Goal: Navigation & Orientation: Find specific page/section

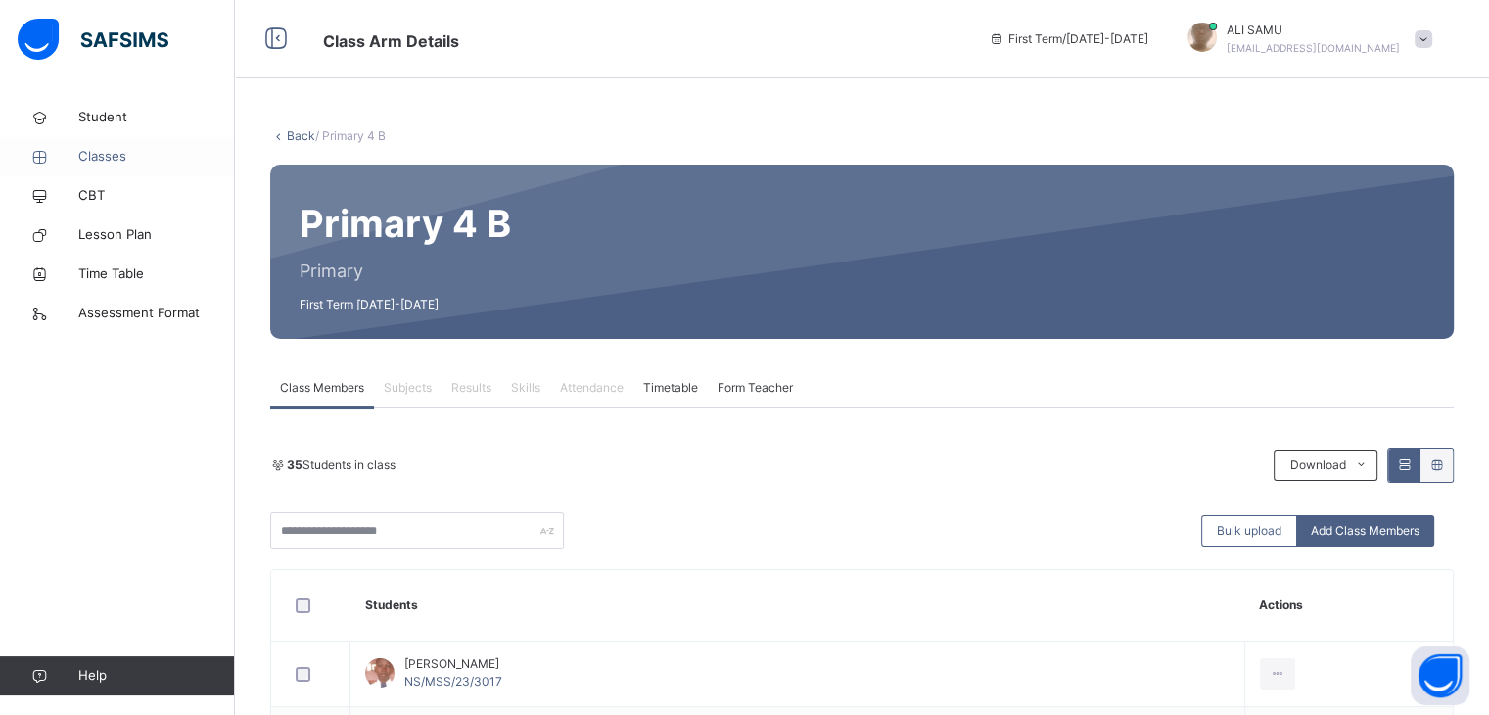
click at [106, 152] on span "Classes" at bounding box center [156, 157] width 157 height 20
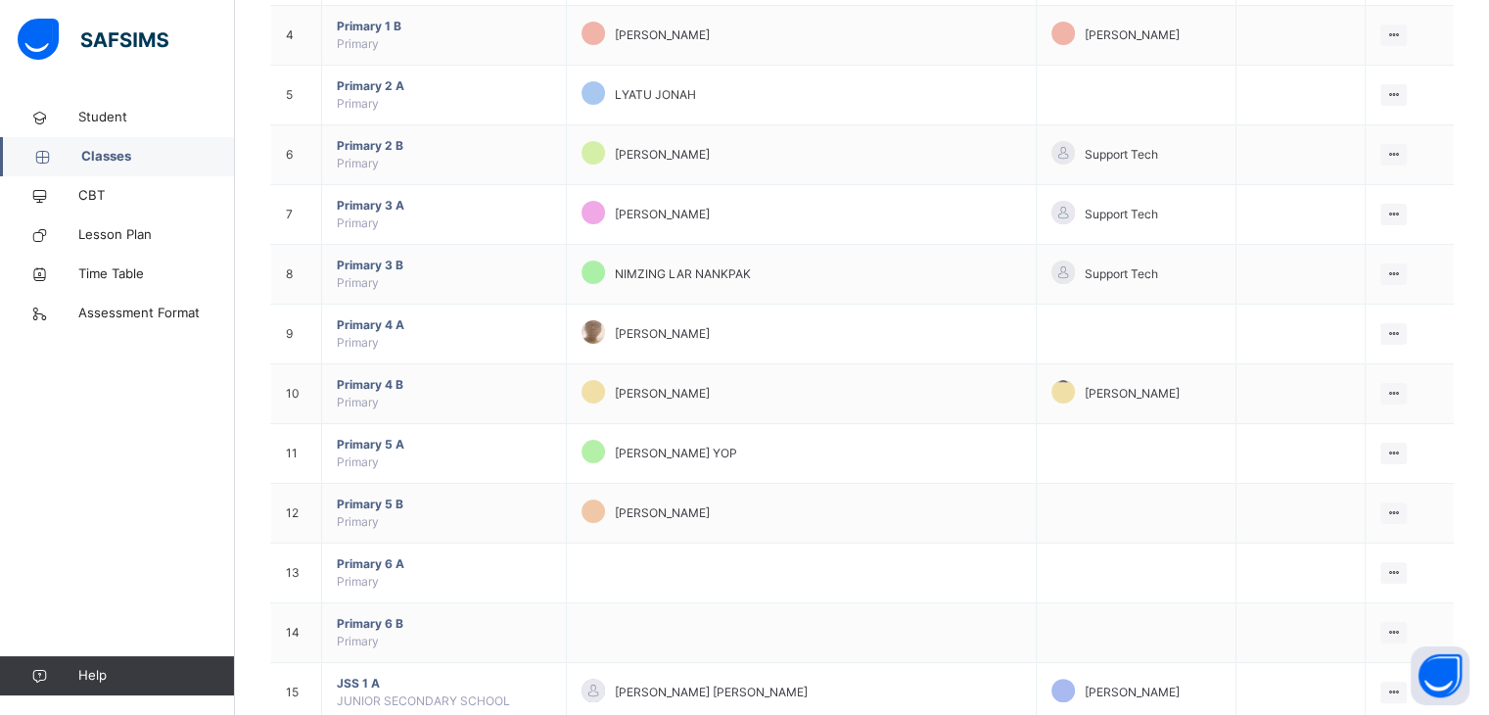
scroll to position [417, 0]
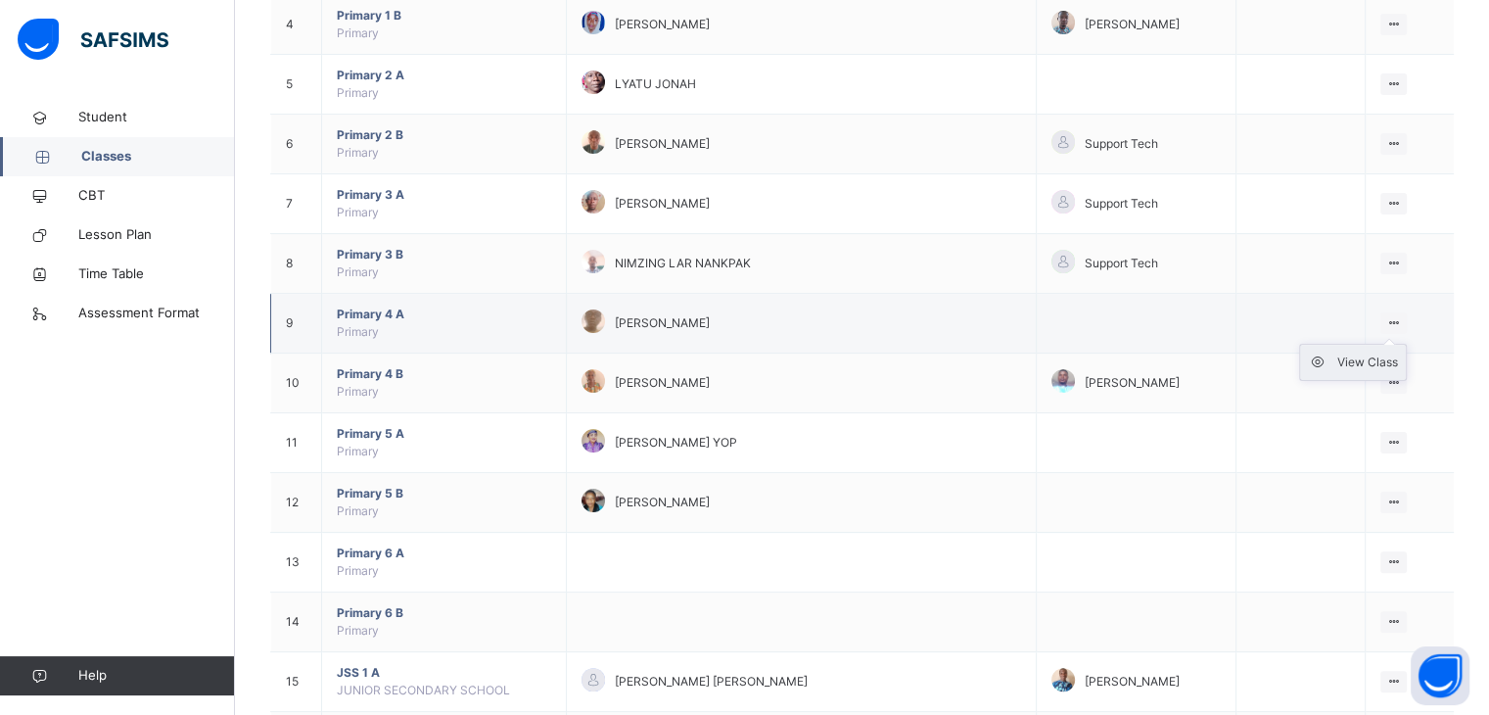
click at [1372, 359] on div "View Class" at bounding box center [1368, 363] width 61 height 20
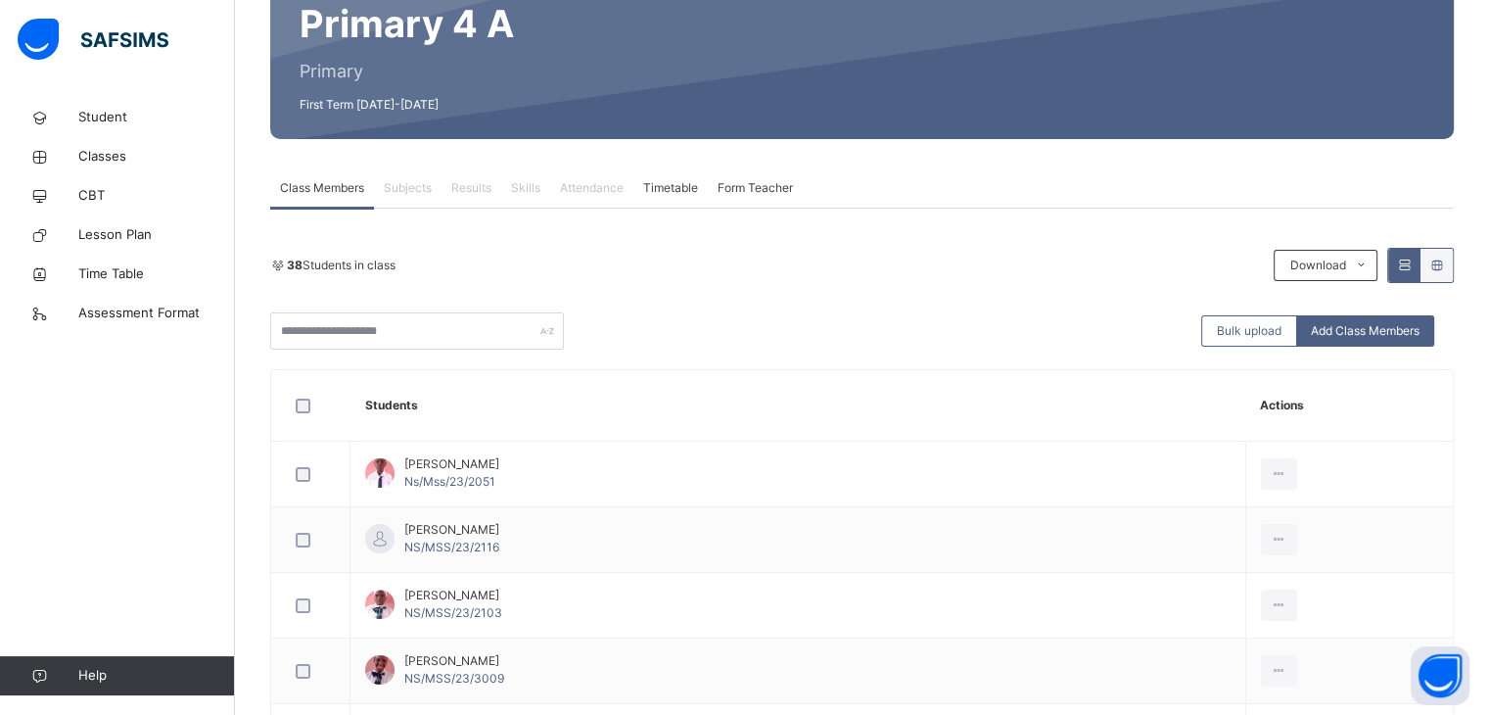
scroll to position [200, 0]
click at [673, 180] on span "Timetable" at bounding box center [670, 188] width 55 height 18
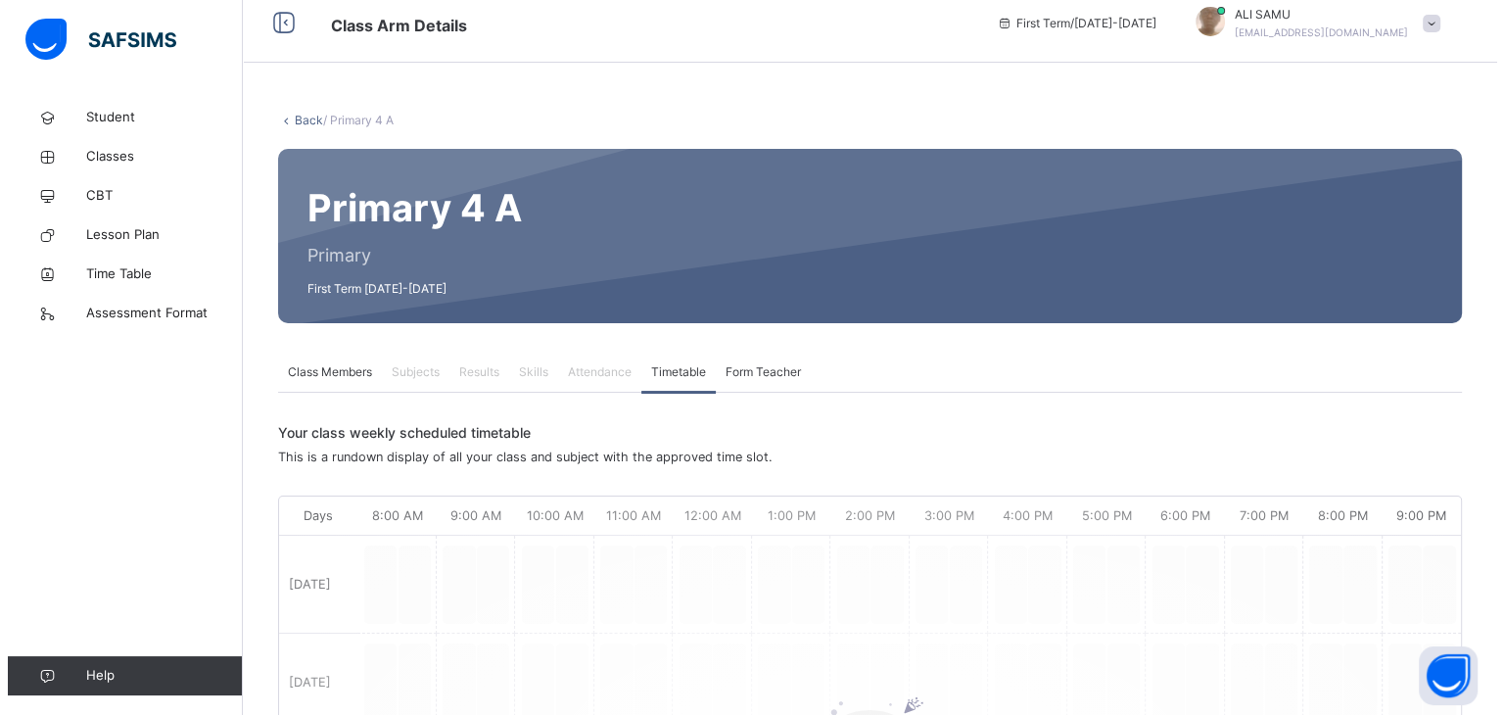
scroll to position [0, 0]
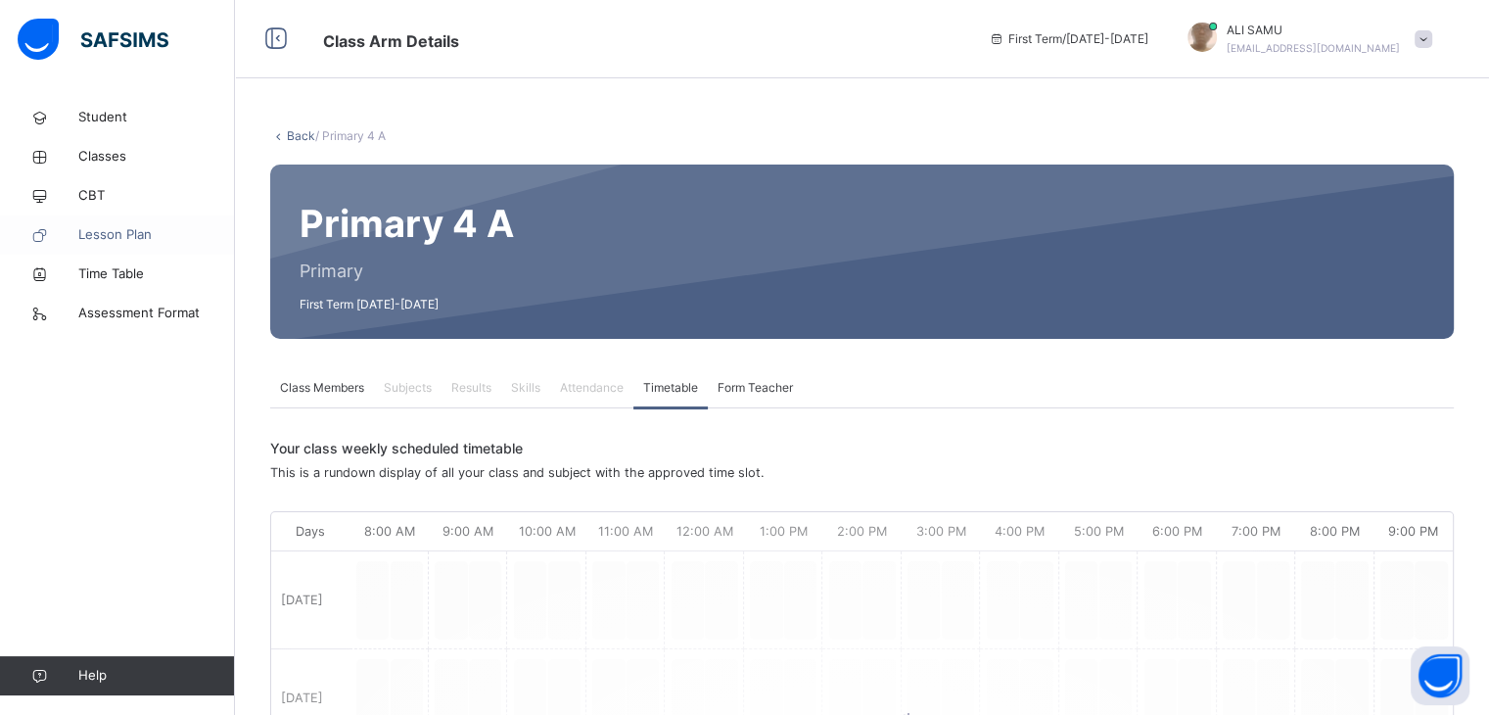
click at [137, 238] on span "Lesson Plan" at bounding box center [156, 235] width 157 height 20
